Goal: Task Accomplishment & Management: Manage account settings

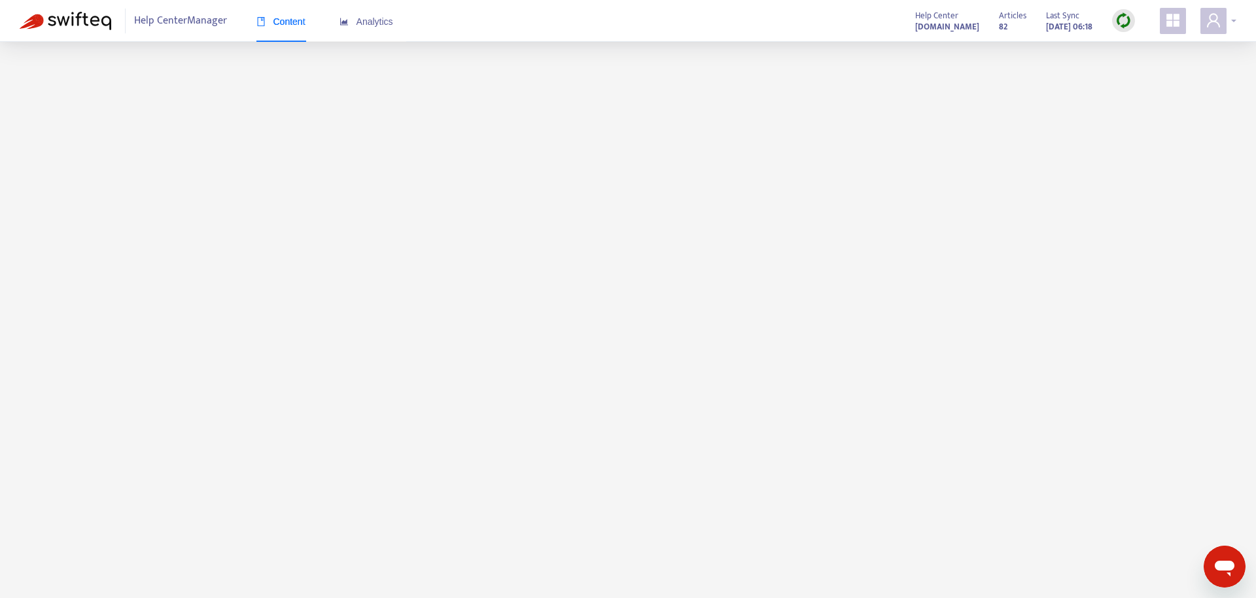
click at [1221, 20] on icon "user" at bounding box center [1214, 20] width 16 height 16
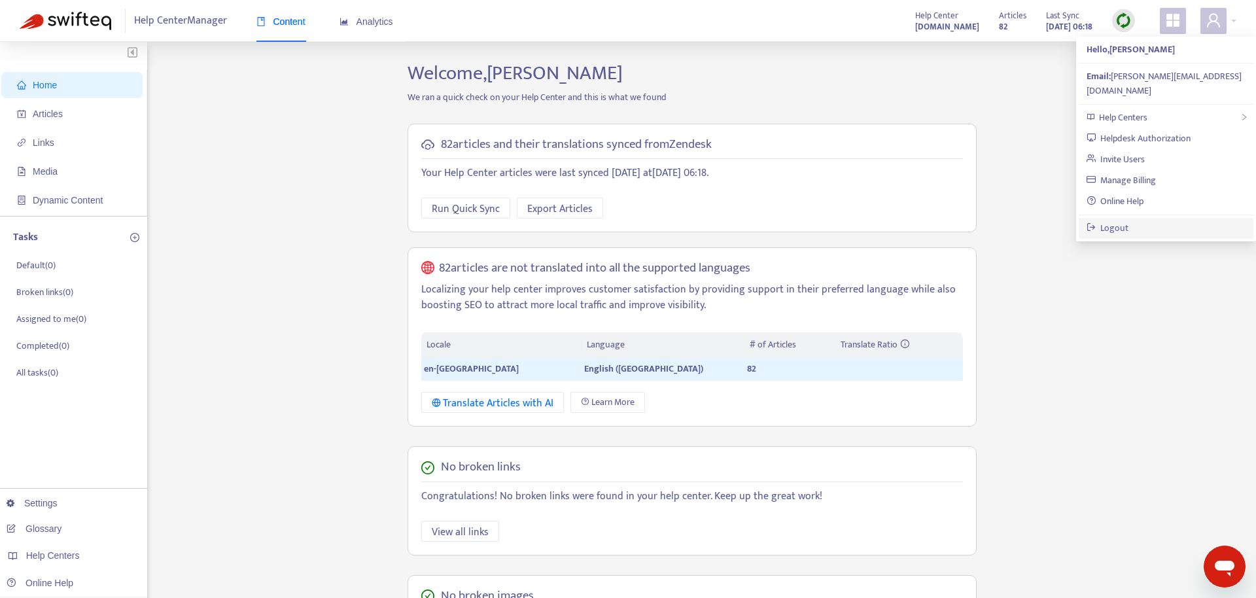
click at [1125, 220] on link "Logout" at bounding box center [1108, 227] width 43 height 15
